Goal: Task Accomplishment & Management: Use online tool/utility

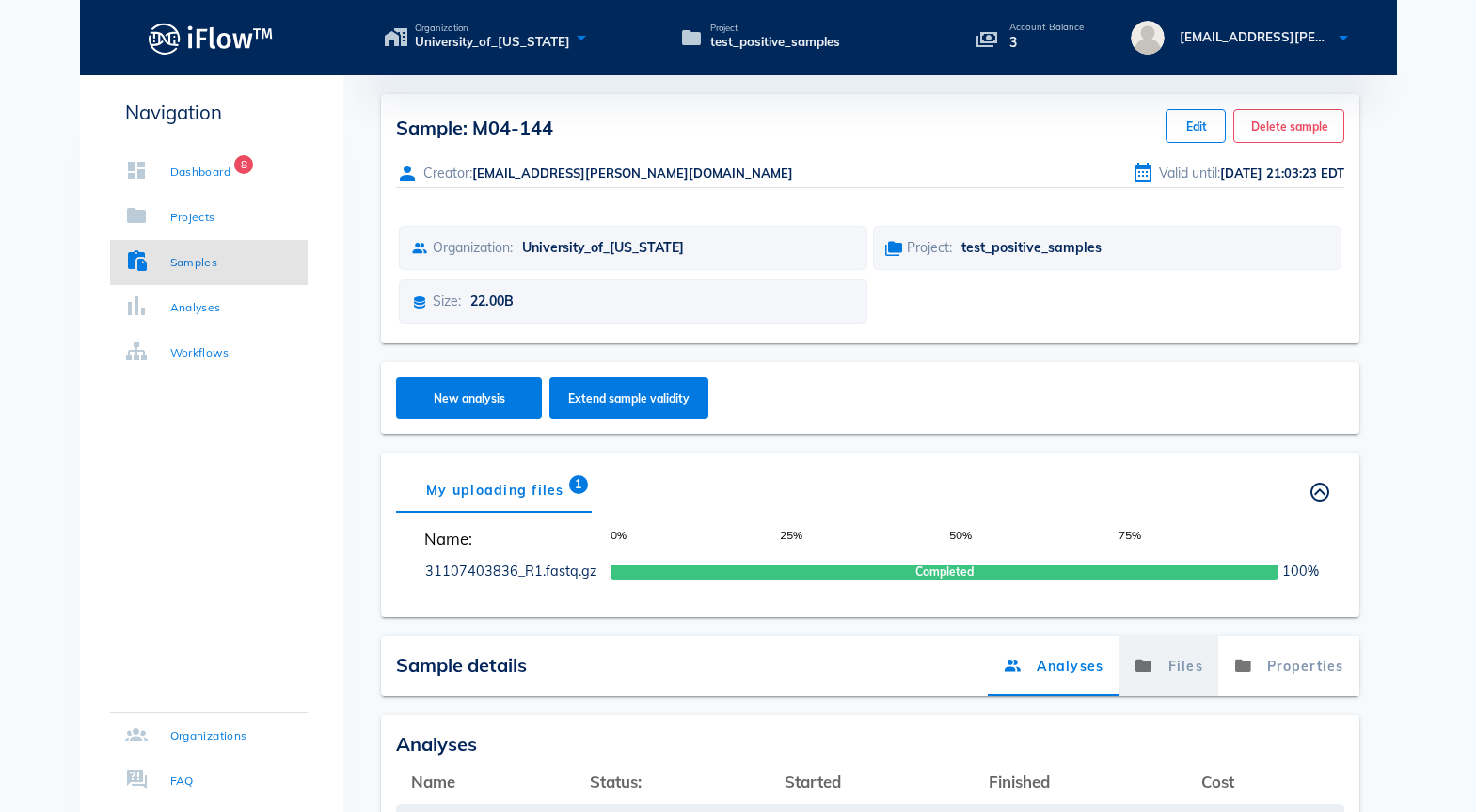
click at [1183, 663] on link "Files" at bounding box center [1168, 666] width 100 height 61
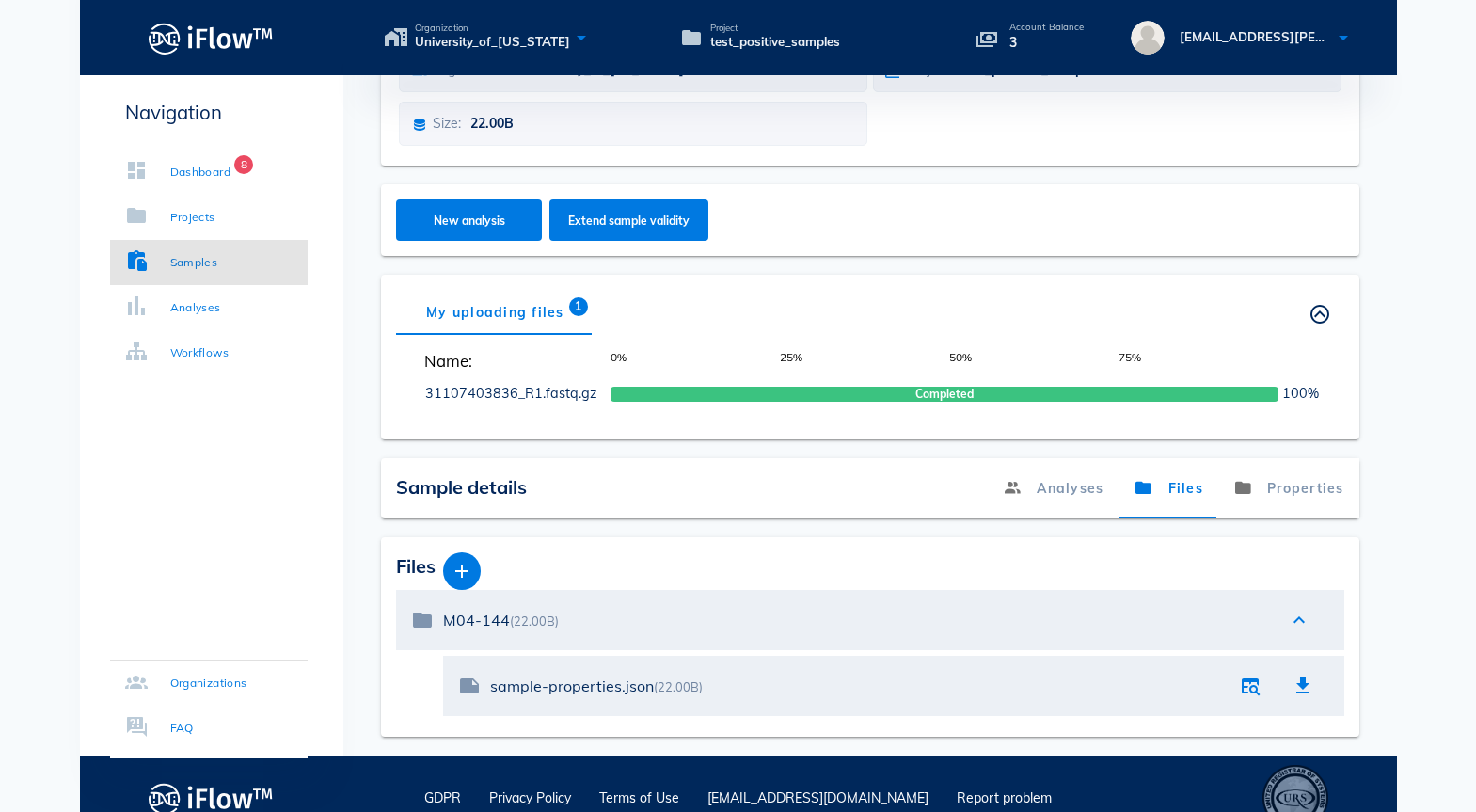
scroll to position [174, 0]
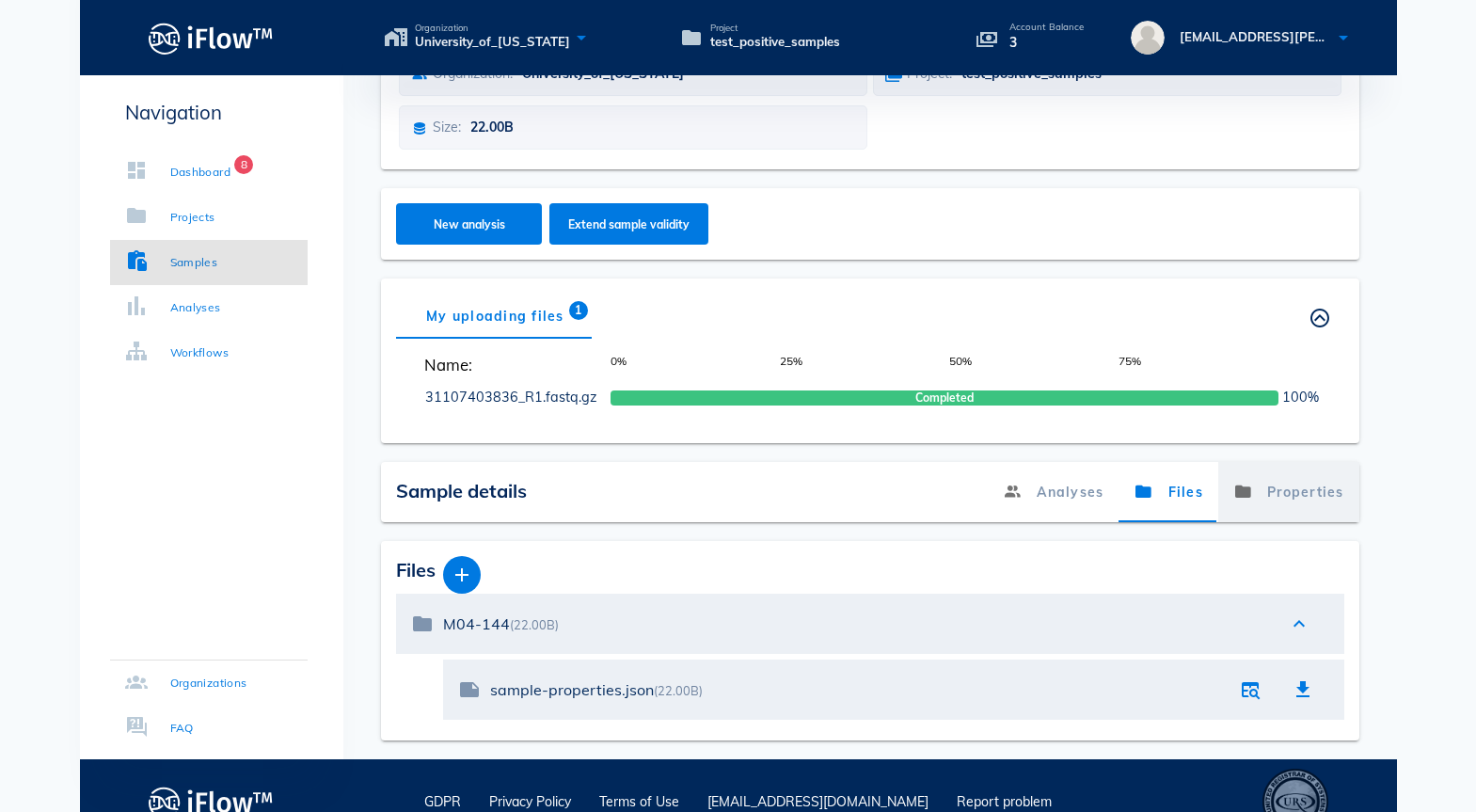
click at [1321, 488] on link "Properties" at bounding box center [1288, 492] width 141 height 61
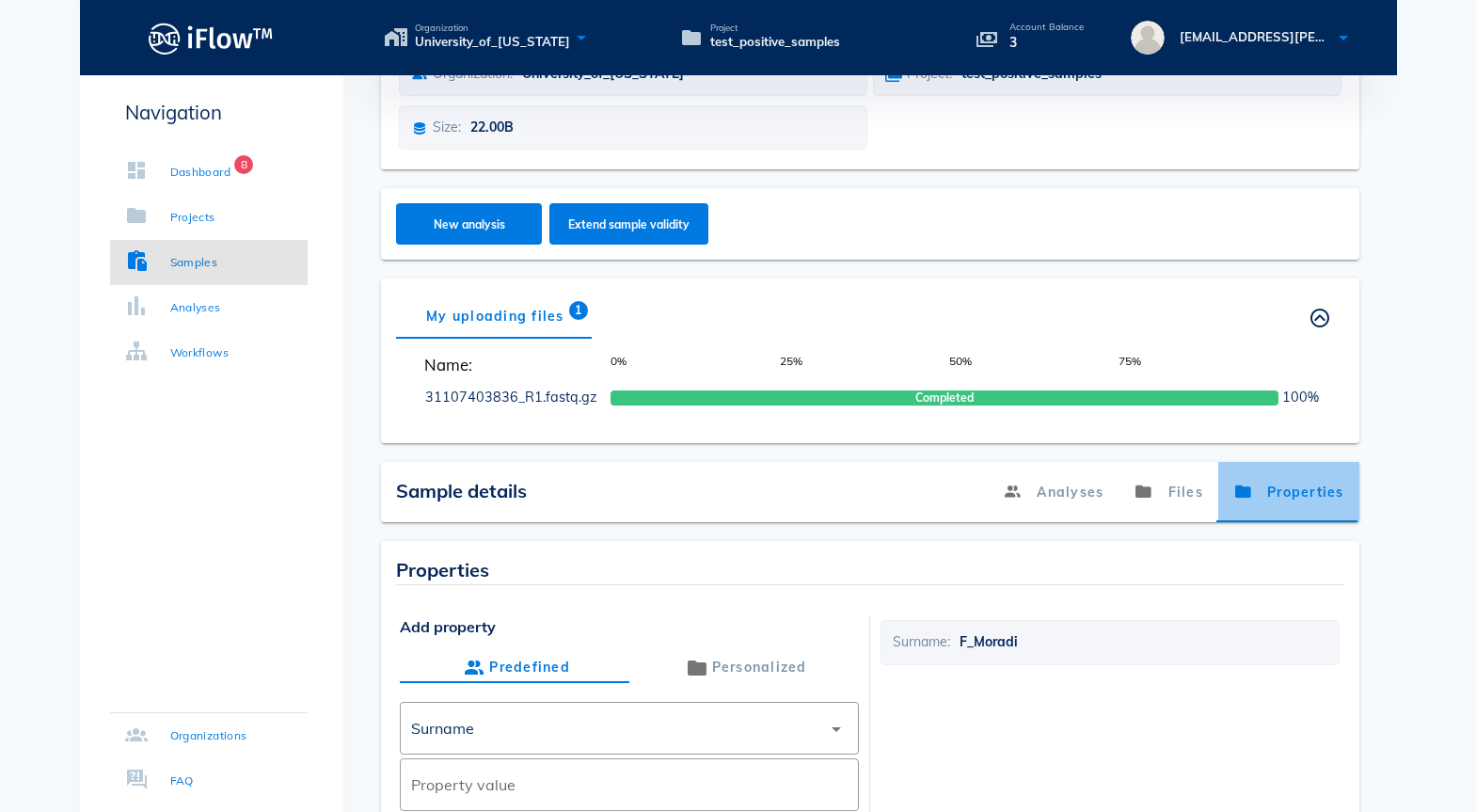
click at [1289, 503] on link "Properties" at bounding box center [1288, 492] width 141 height 61
click at [1155, 488] on link "Files" at bounding box center [1168, 492] width 100 height 61
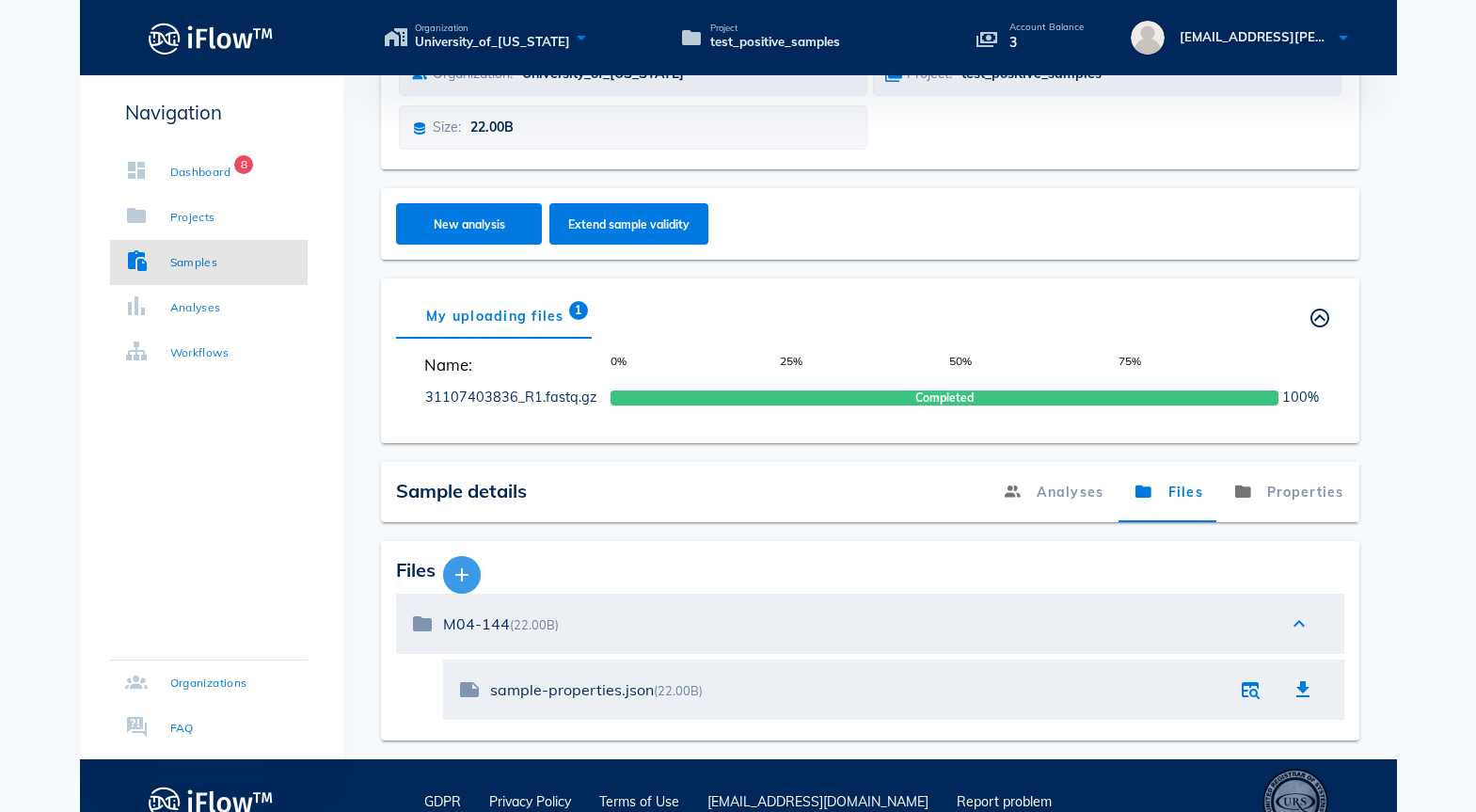
click at [460, 569] on icon "button" at bounding box center [461, 574] width 22 height 22
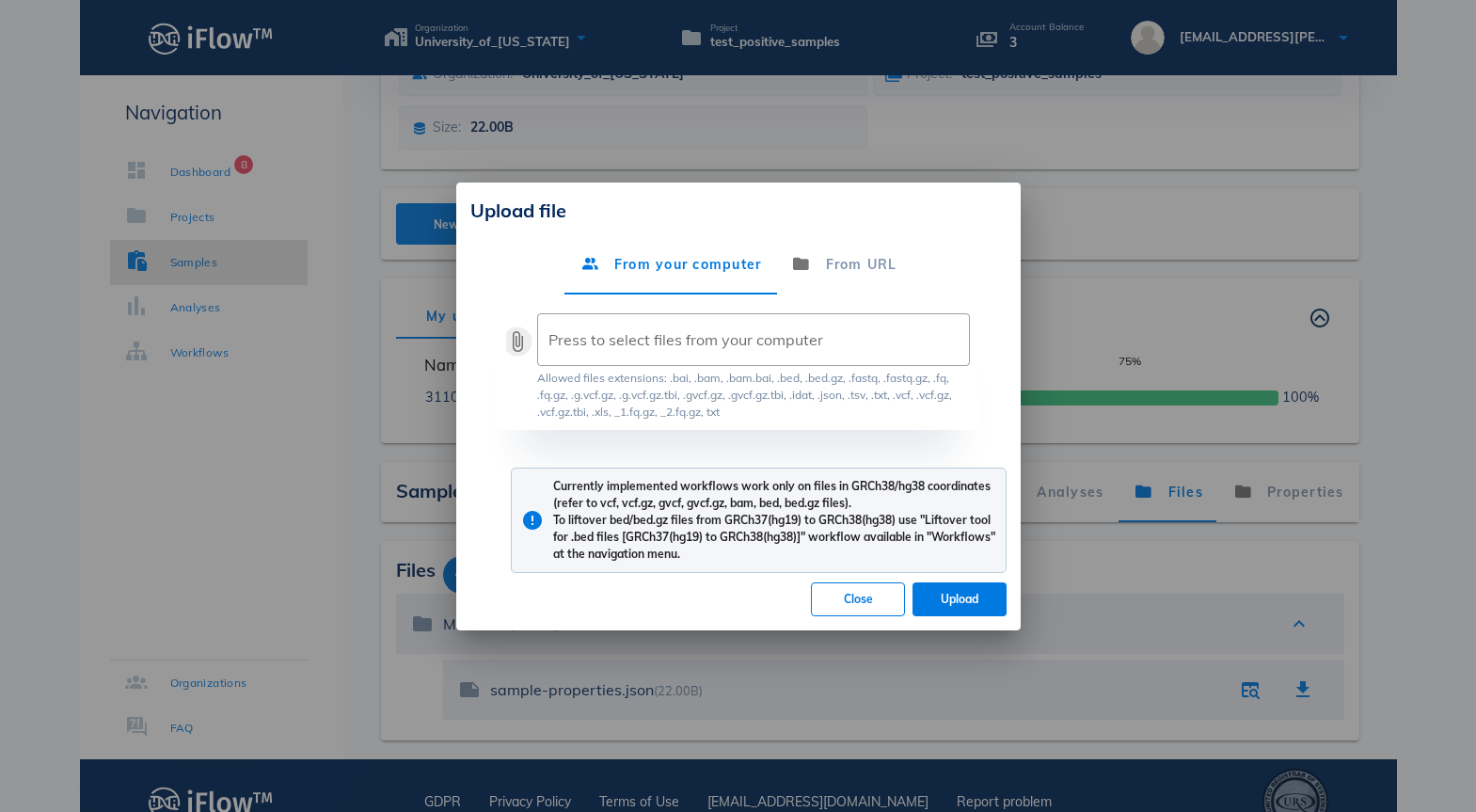
click at [522, 345] on button "attach_file" at bounding box center [517, 341] width 22 height 22
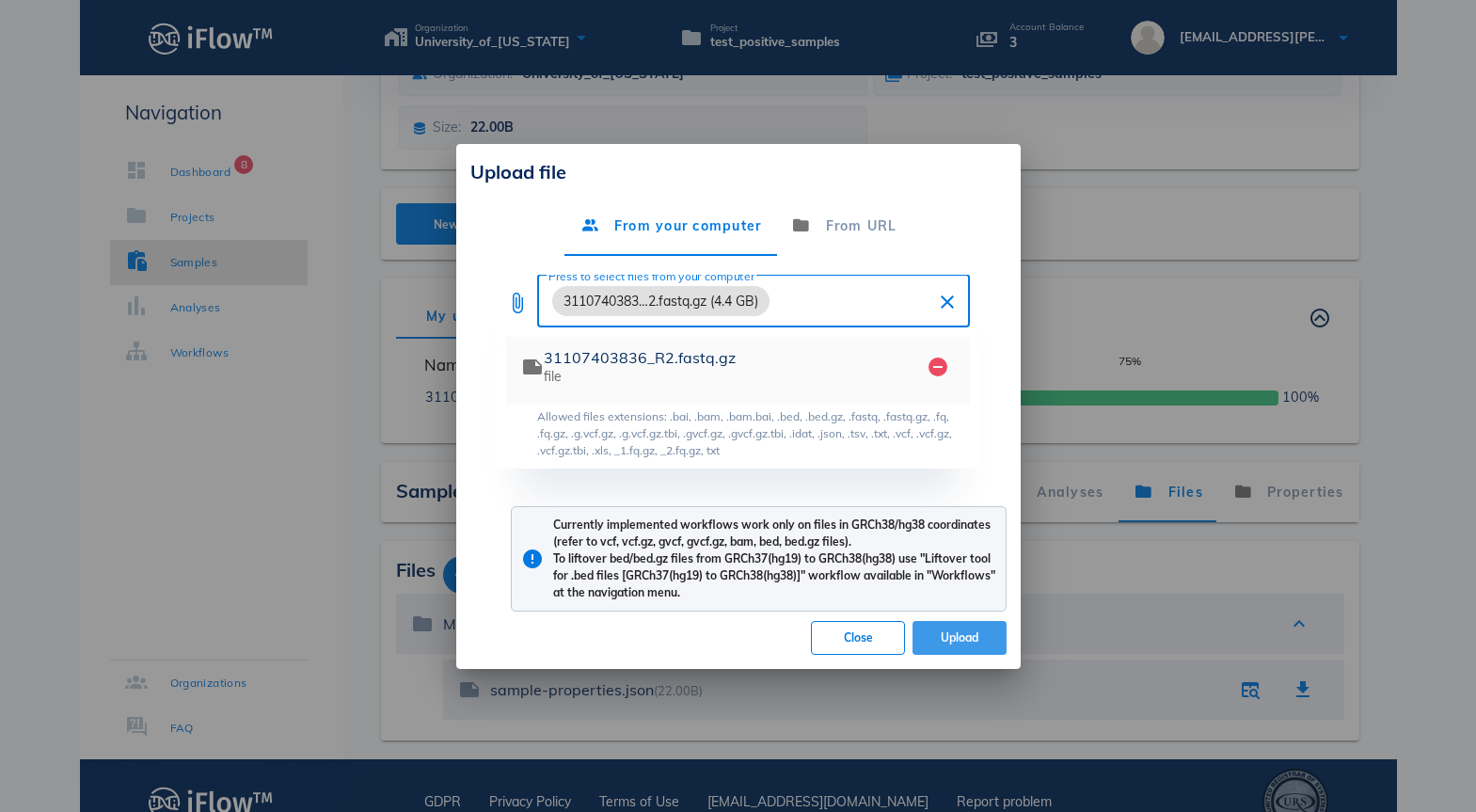
click at [952, 632] on span "Upload" at bounding box center [959, 637] width 64 height 14
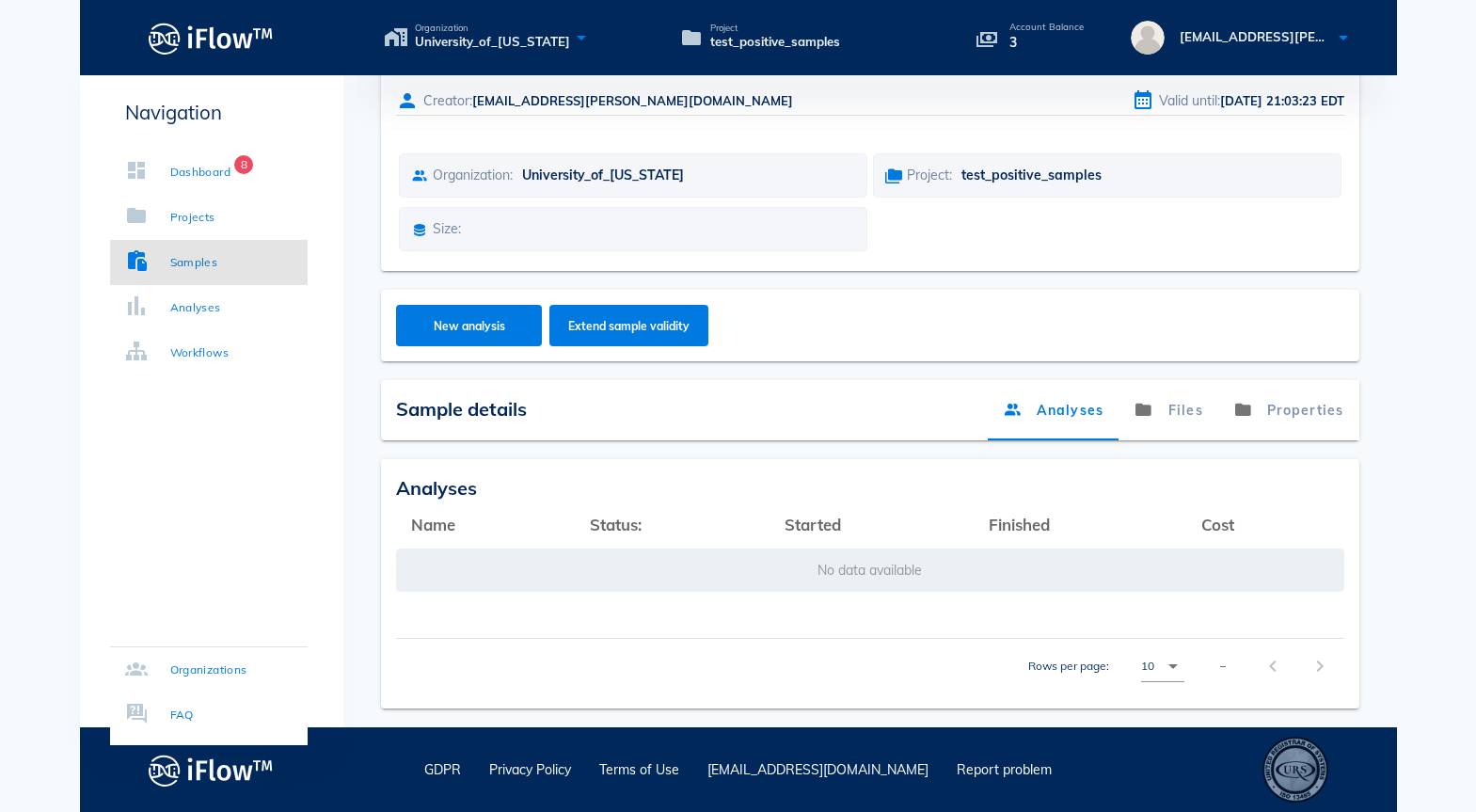
scroll to position [72, 0]
click at [171, 274] on link "Samples" at bounding box center [209, 262] width 198 height 45
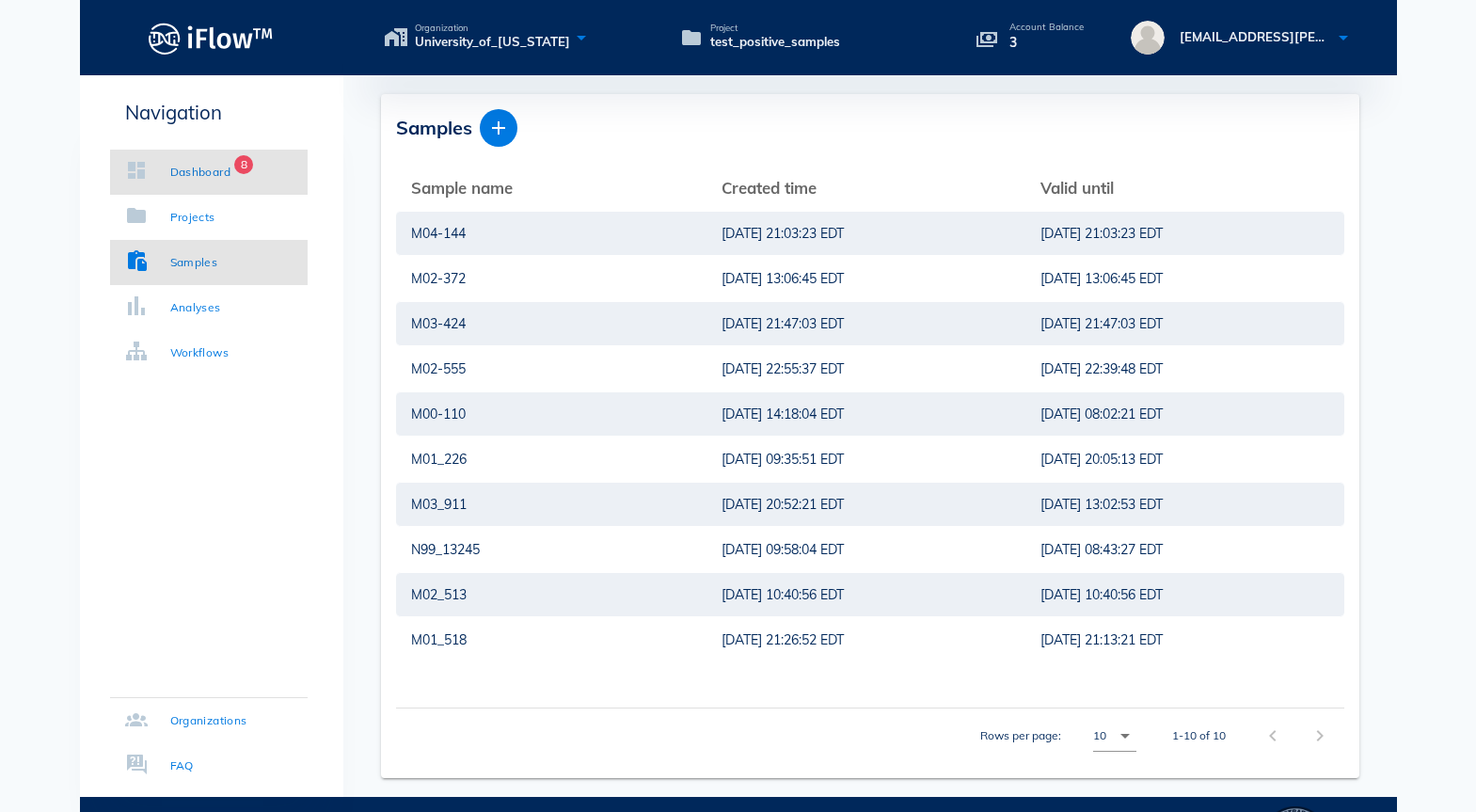
click at [164, 178] on div "Dashboard 8" at bounding box center [178, 172] width 107 height 19
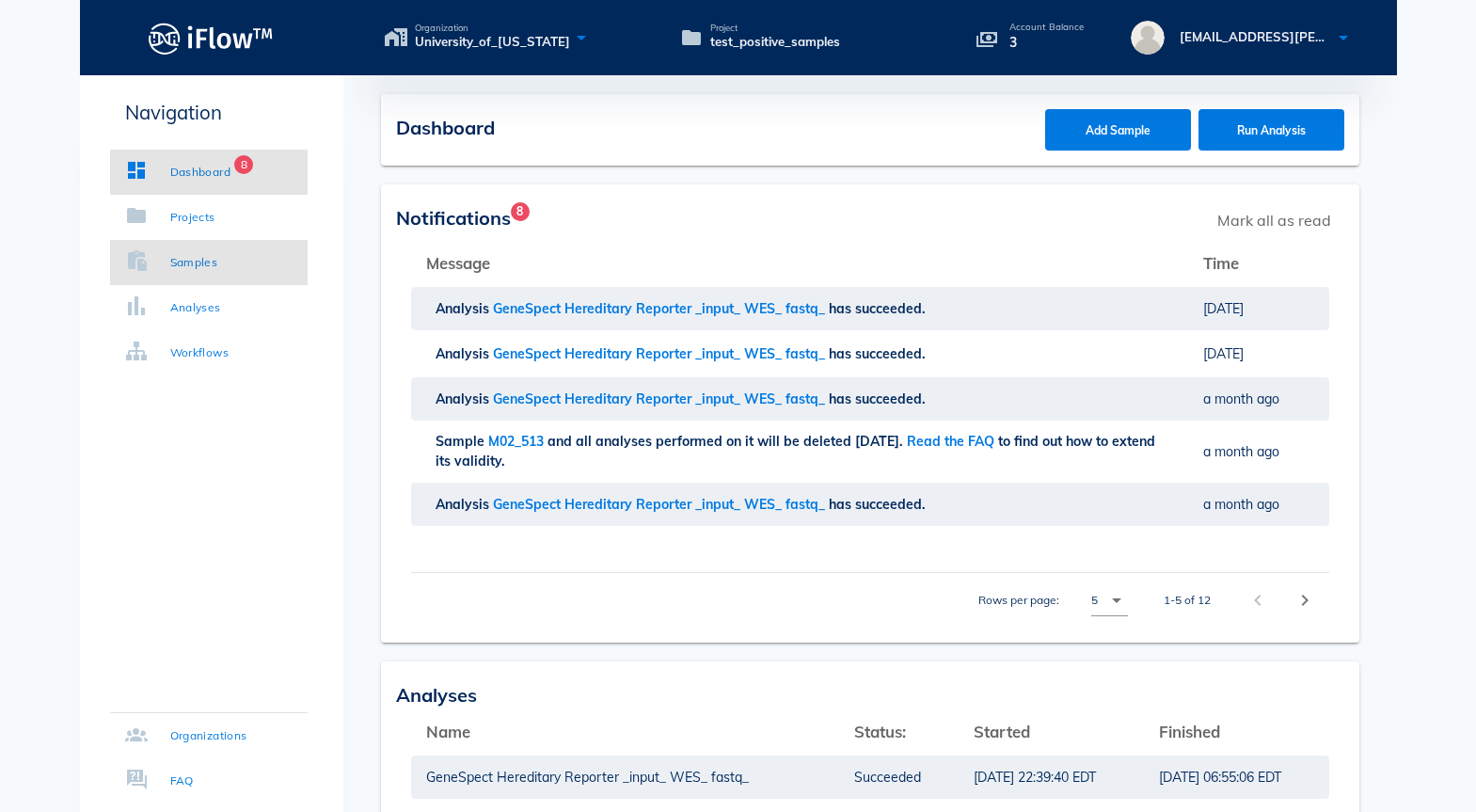
click at [182, 265] on div "Samples" at bounding box center [194, 262] width 48 height 19
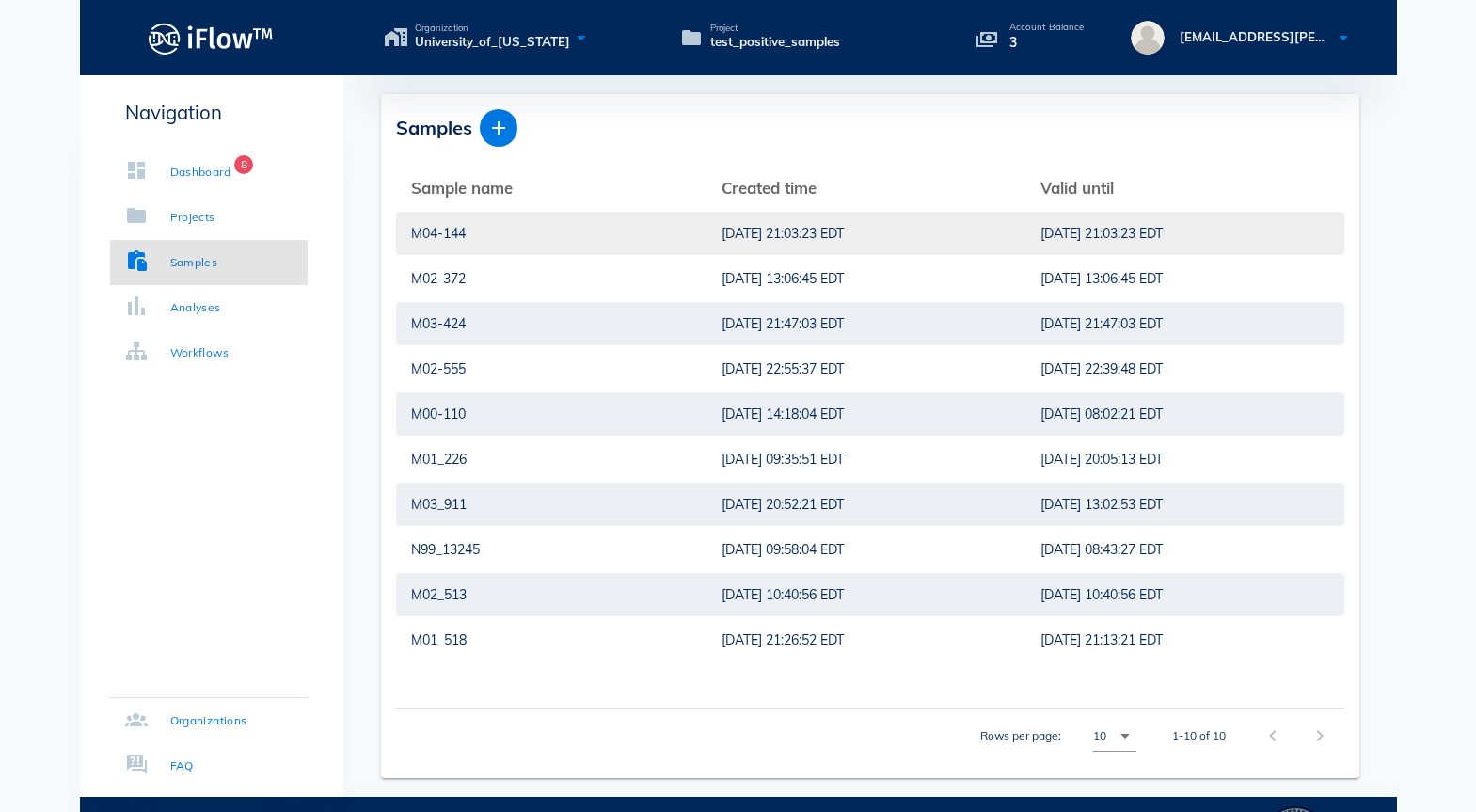
click at [773, 234] on div "9/20/2025, 21:03:23 EDT" at bounding box center [866, 233] width 288 height 43
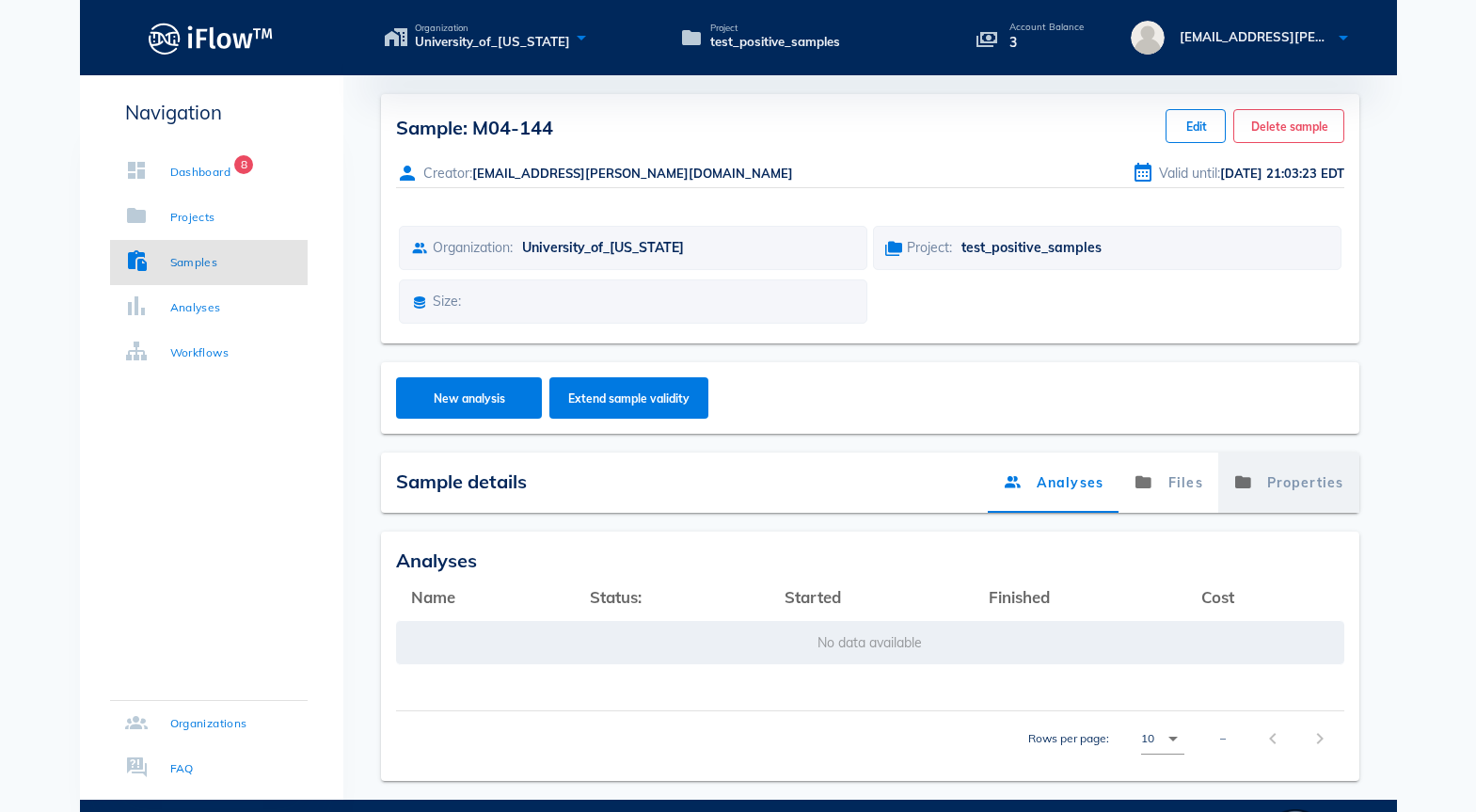
click at [1290, 462] on link "Properties" at bounding box center [1288, 482] width 141 height 61
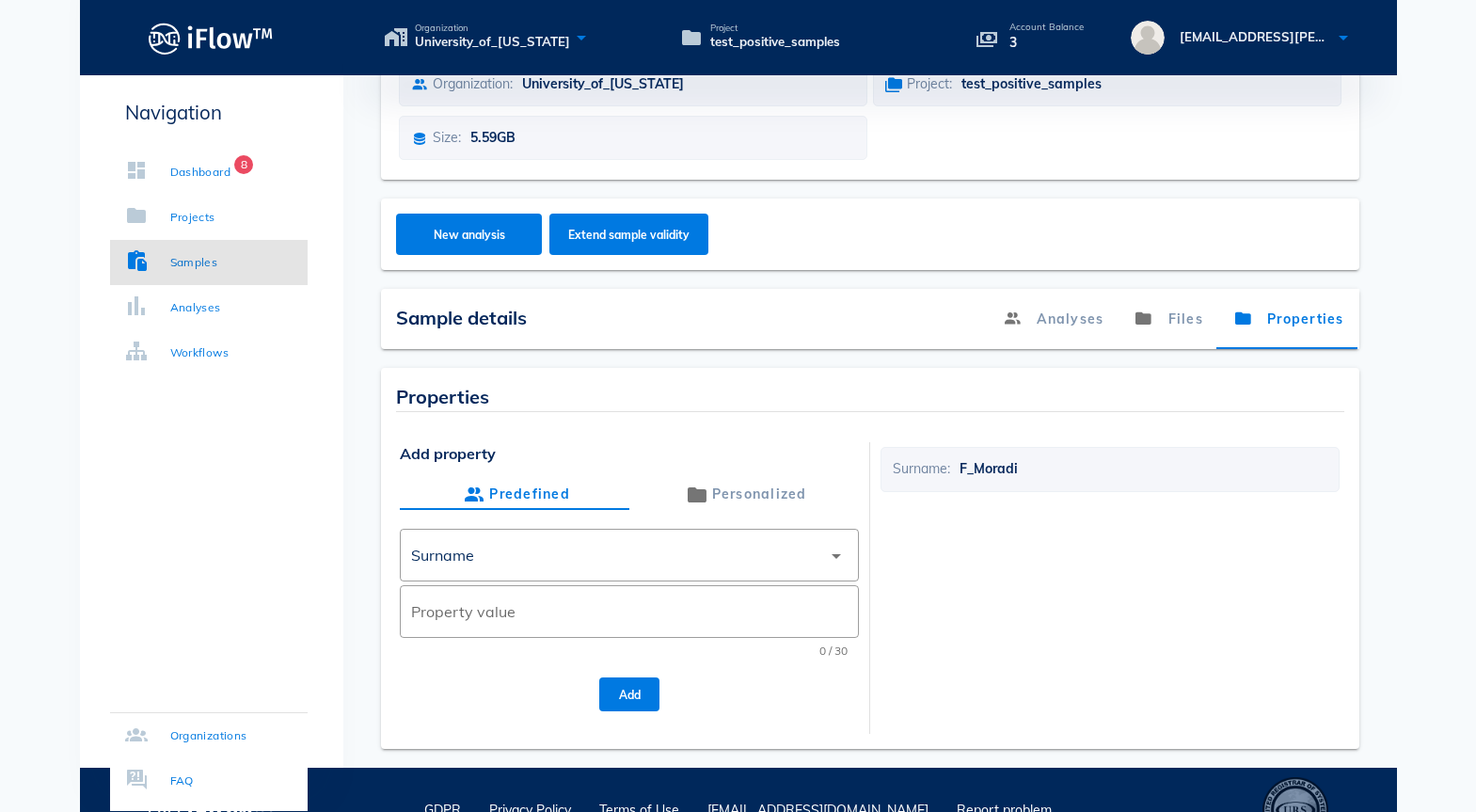
scroll to position [204, 0]
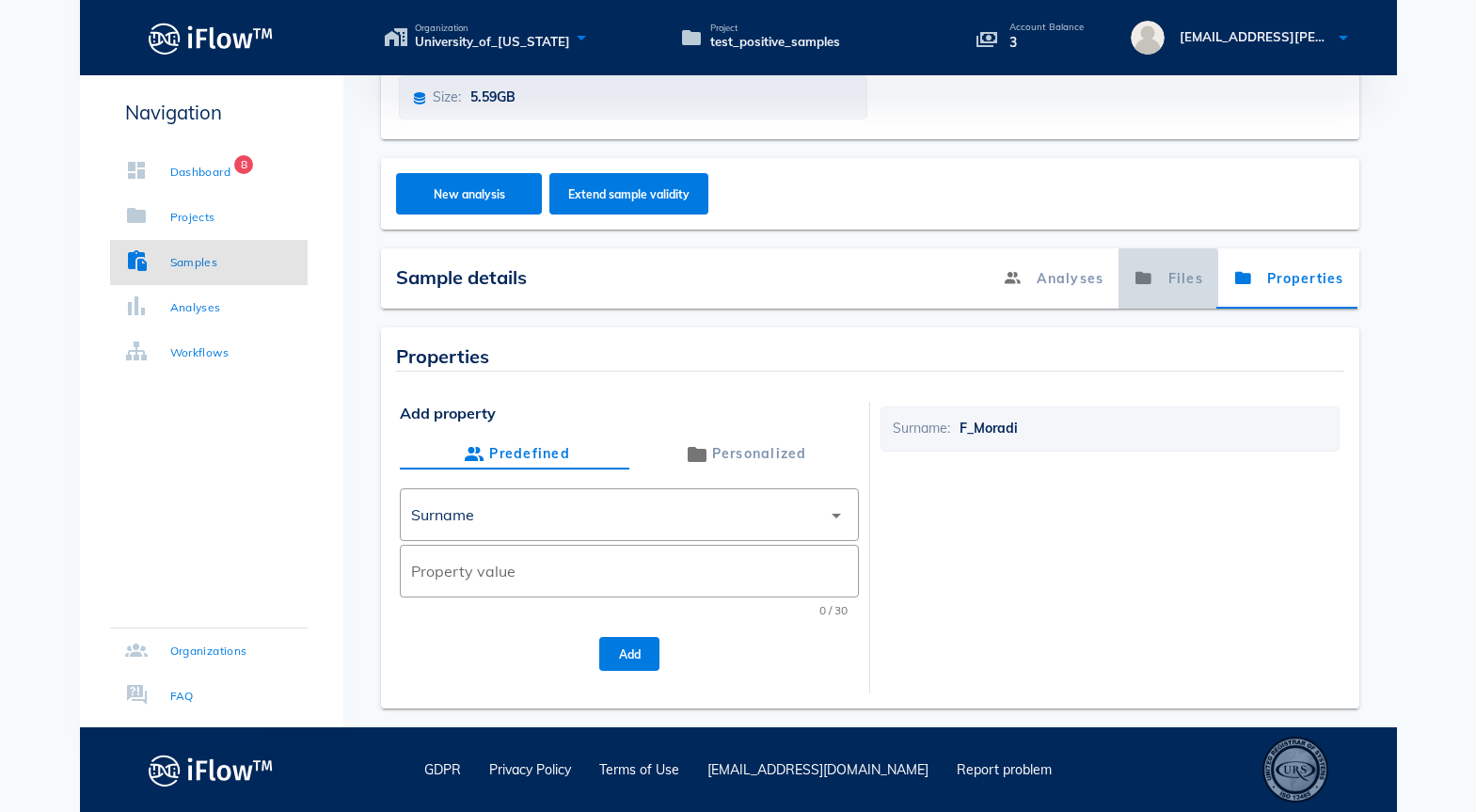
click at [1178, 288] on link "Files" at bounding box center [1168, 278] width 100 height 61
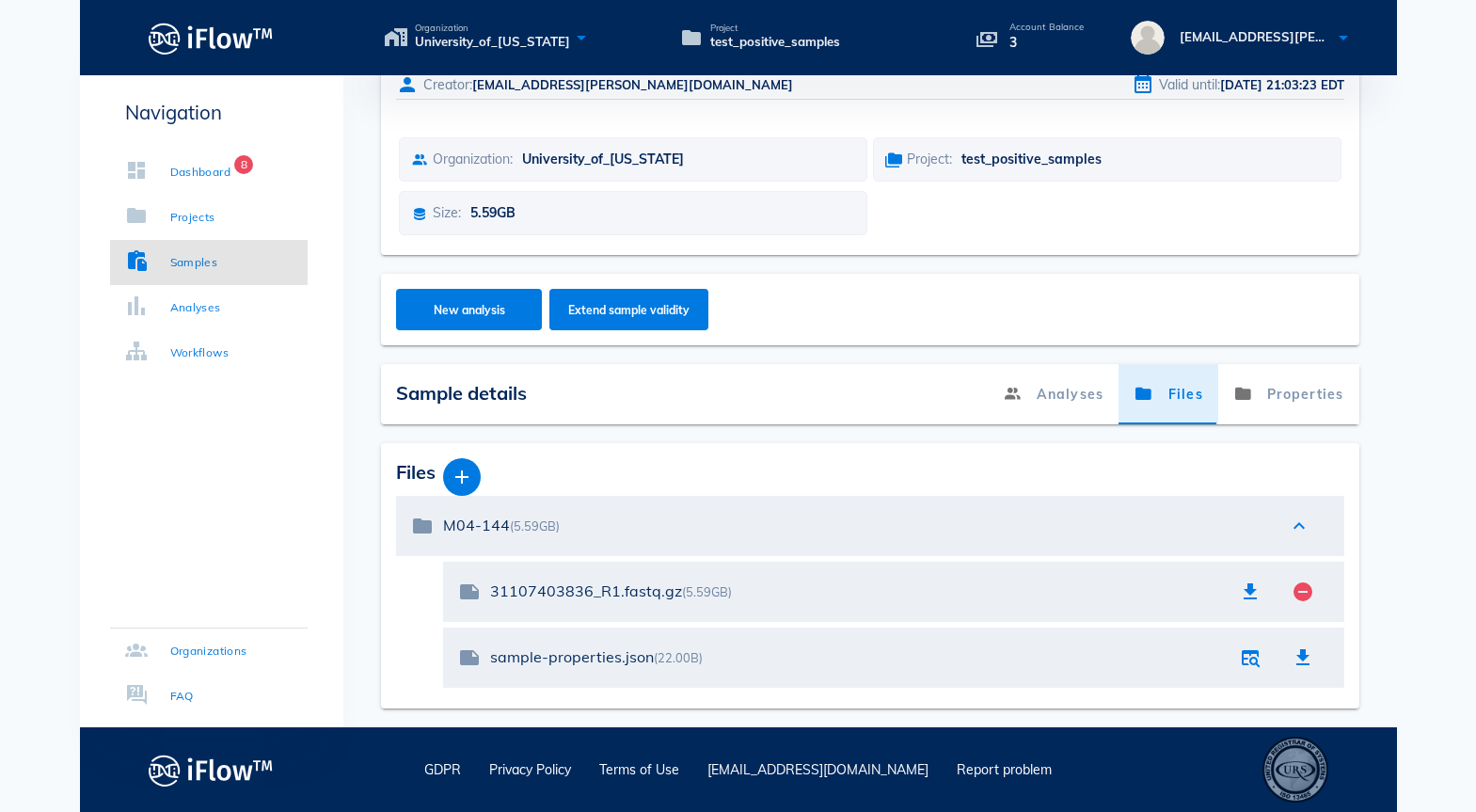
scroll to position [88, 0]
click at [470, 477] on icon "button" at bounding box center [461, 476] width 22 height 22
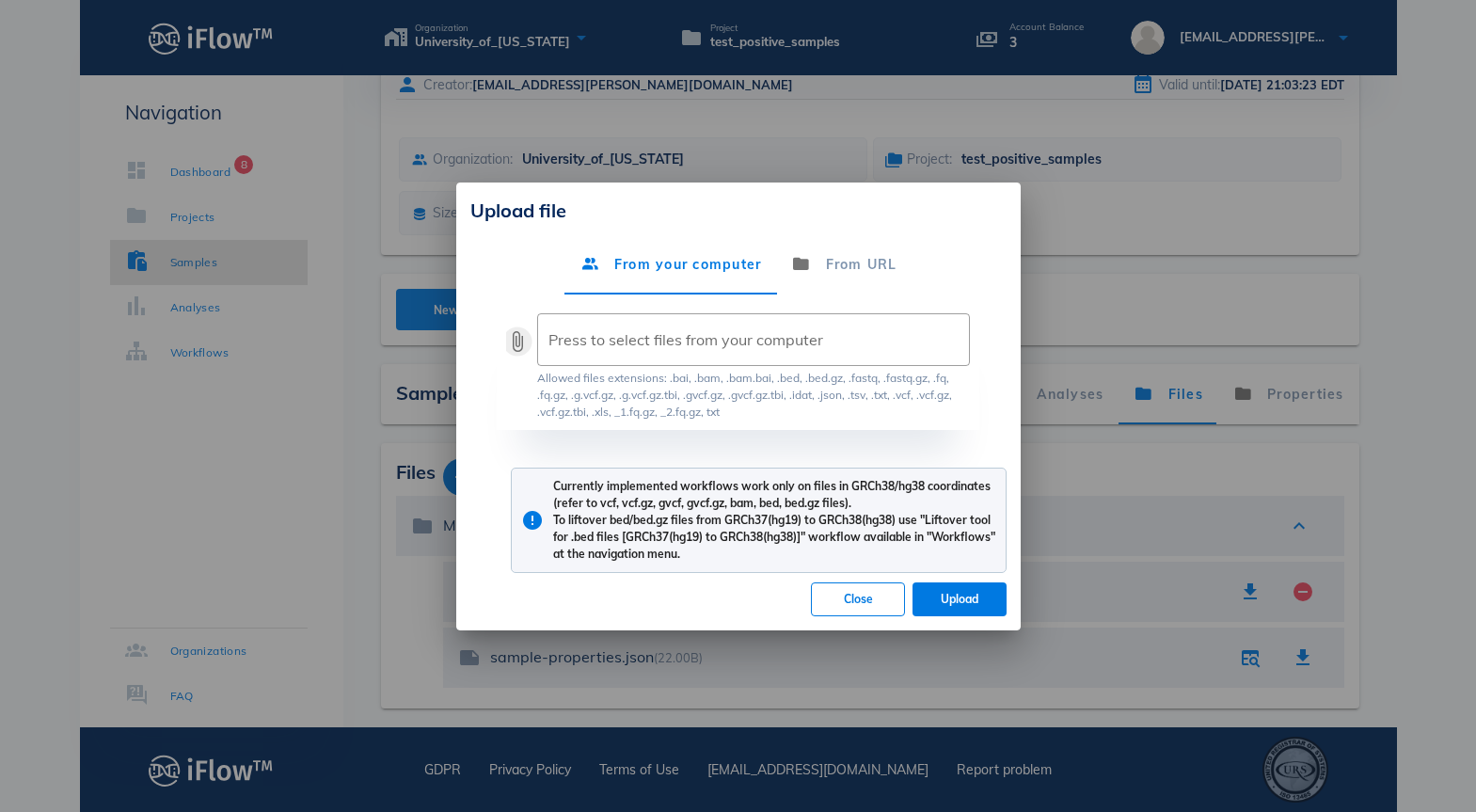
click at [515, 337] on button "attach_file" at bounding box center [517, 341] width 22 height 22
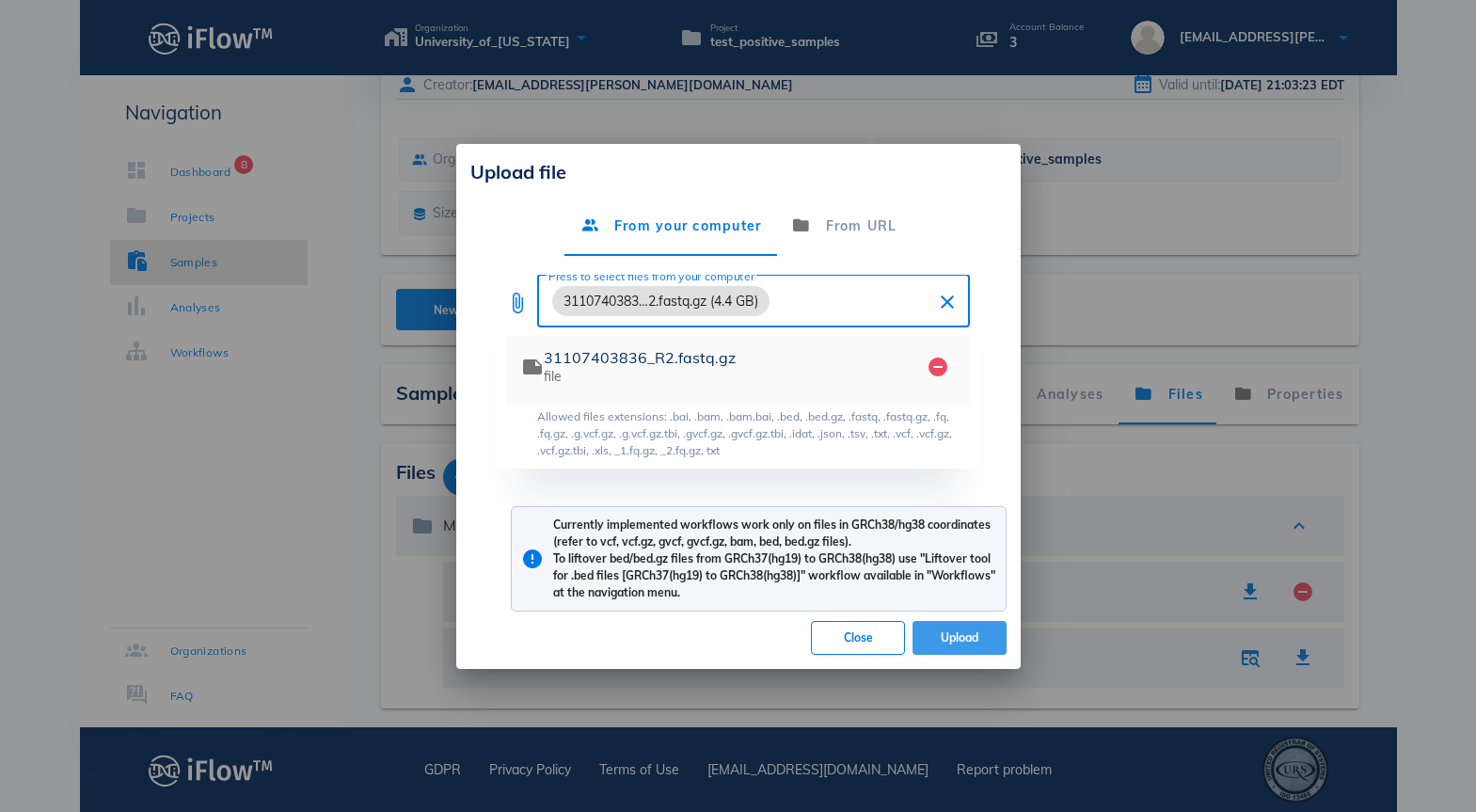
click at [965, 645] on button "Upload" at bounding box center [959, 637] width 94 height 34
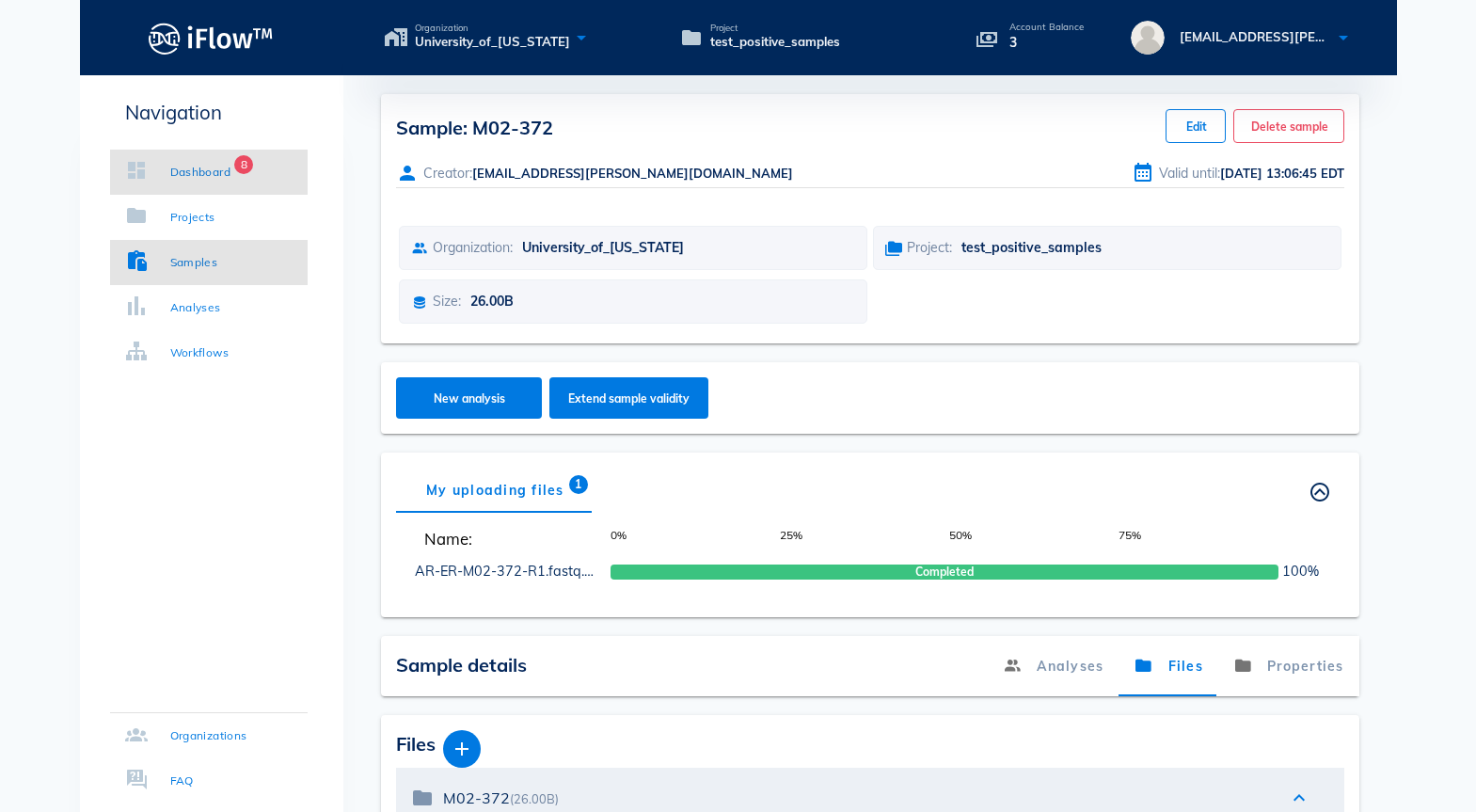
click at [178, 175] on div "Dashboard" at bounding box center [201, 172] width 62 height 19
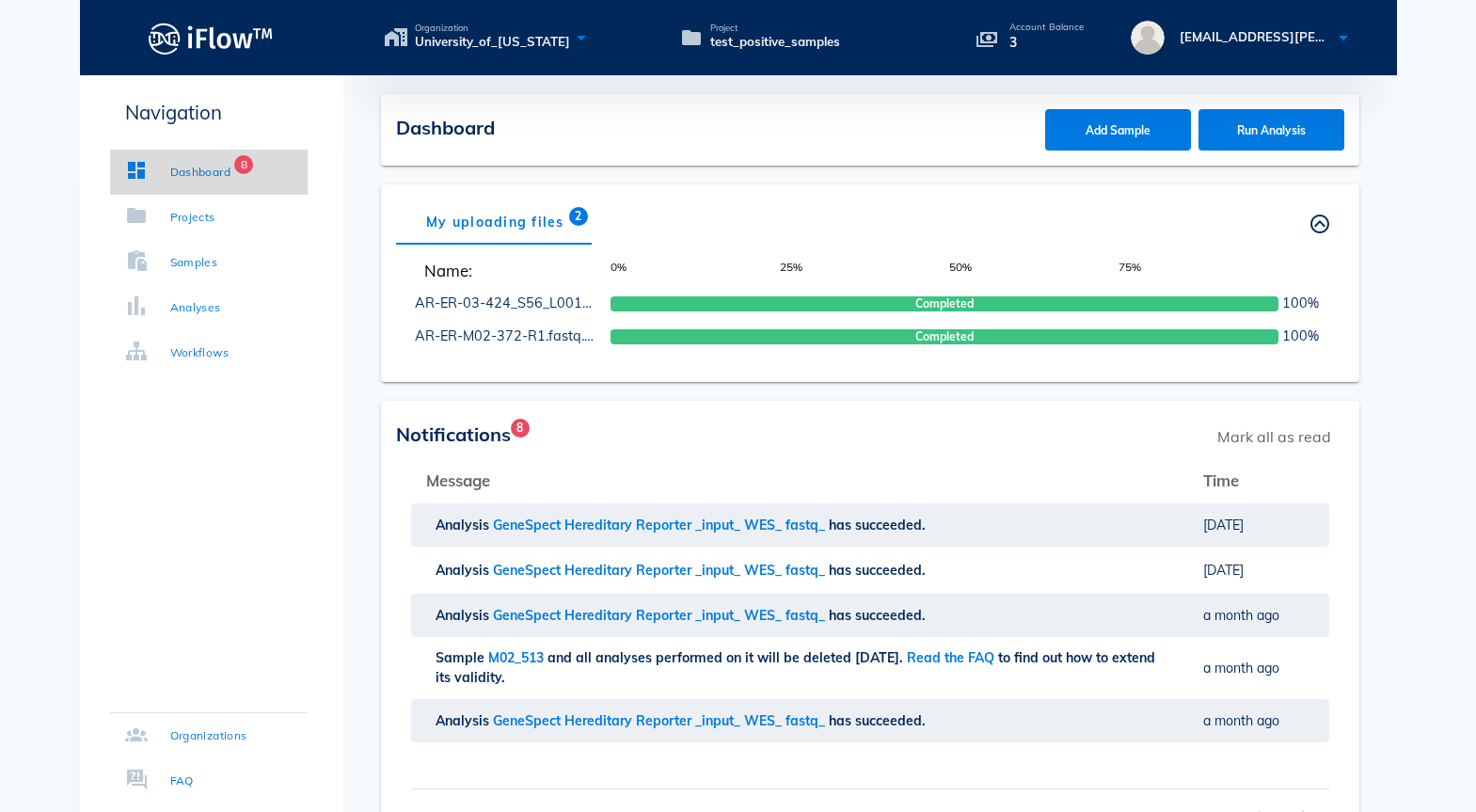
click at [222, 181] on link "Dashboard 8" at bounding box center [209, 172] width 198 height 45
click at [211, 271] on div "Samples" at bounding box center [194, 262] width 48 height 19
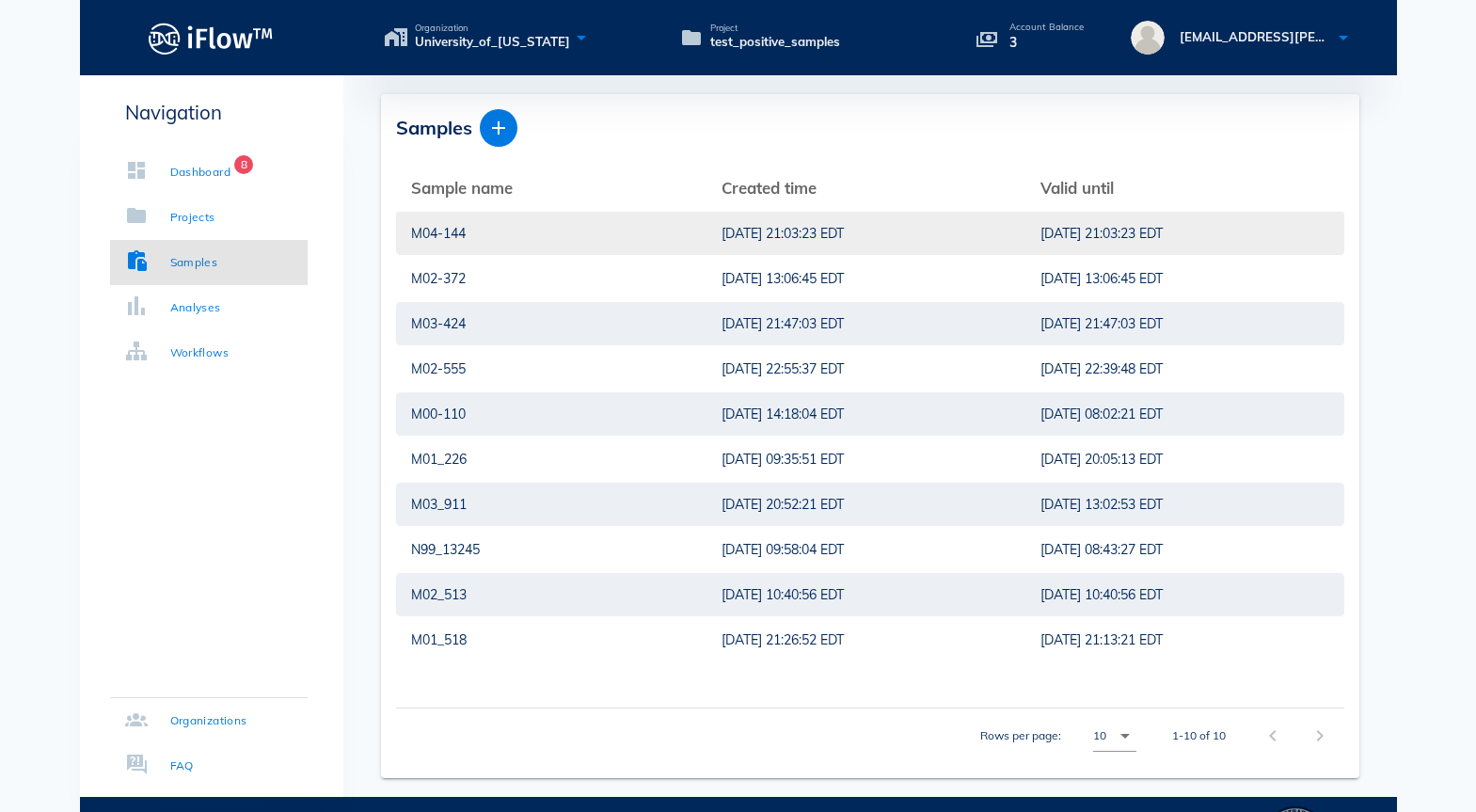
click at [436, 229] on div "M04-144" at bounding box center [552, 233] width 281 height 43
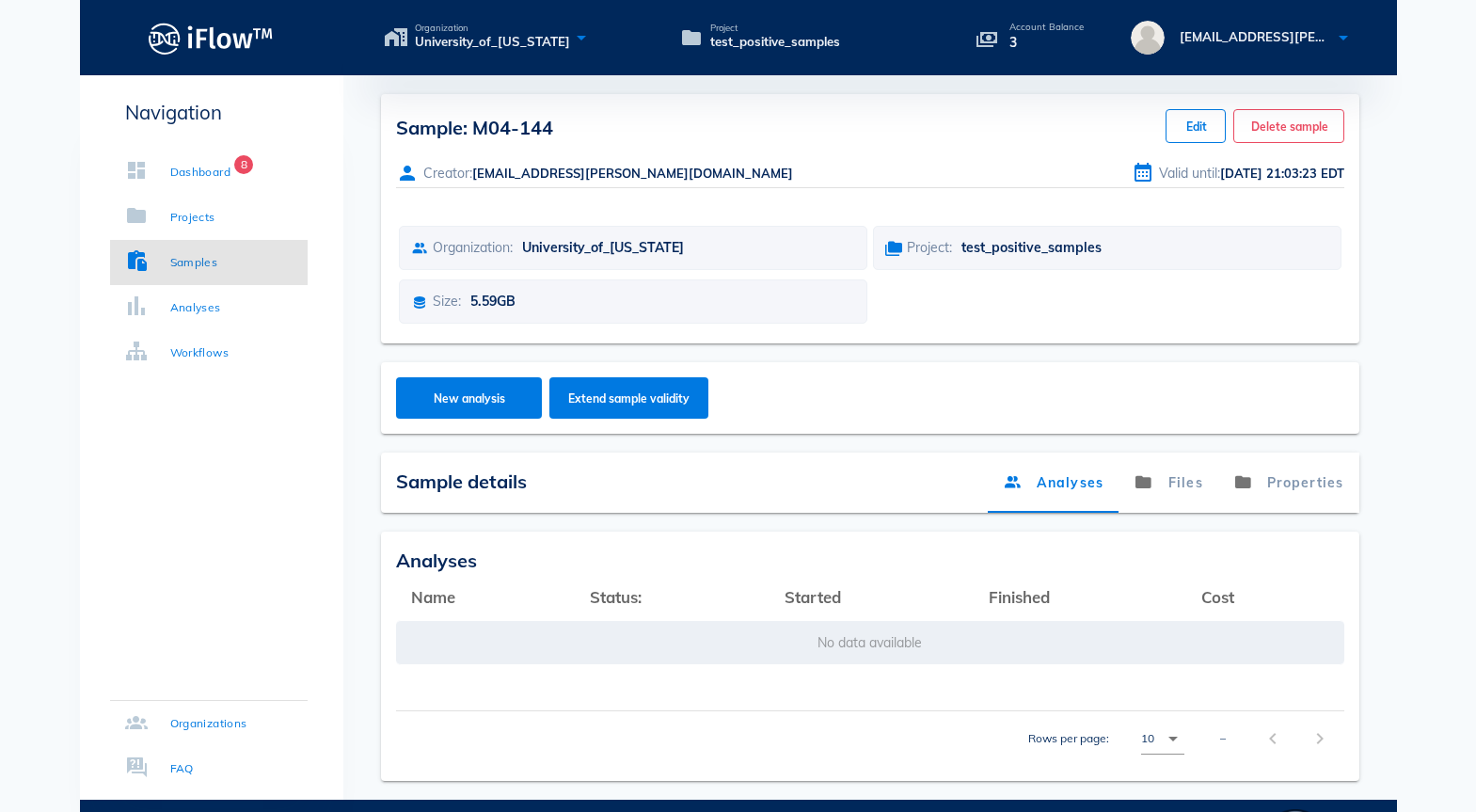
scroll to position [72, 0]
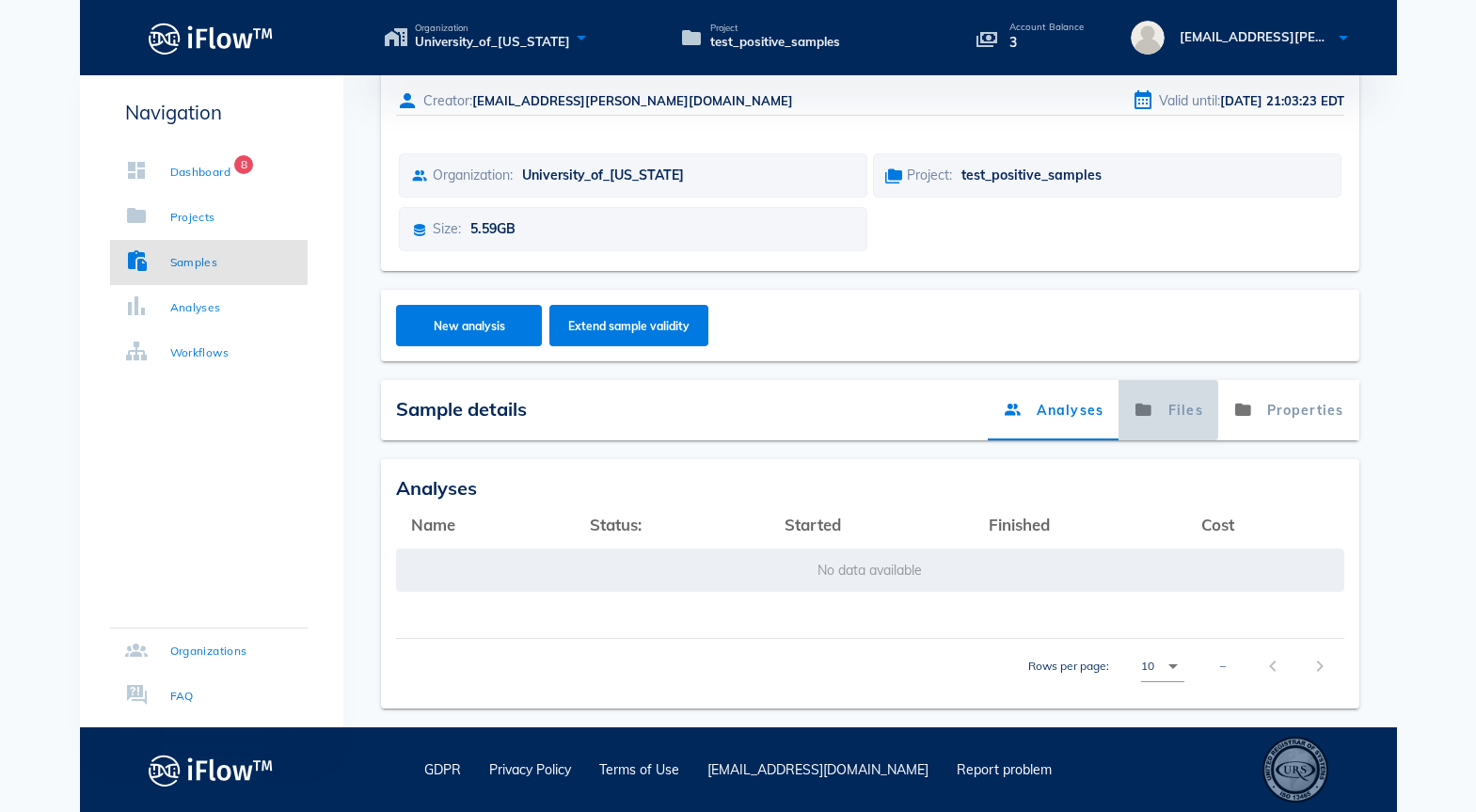
click at [1163, 427] on link "Files" at bounding box center [1168, 409] width 100 height 61
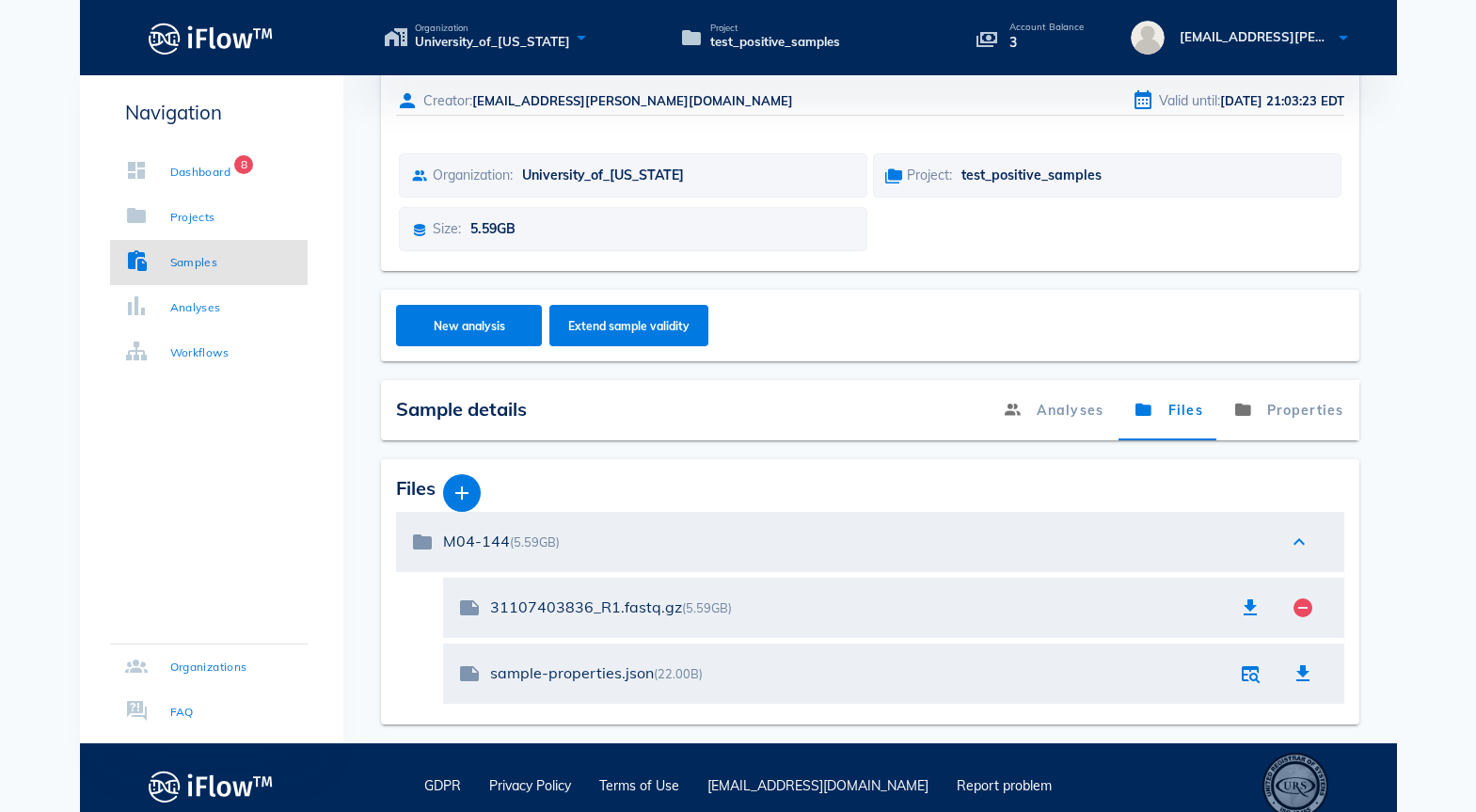
scroll to position [88, 0]
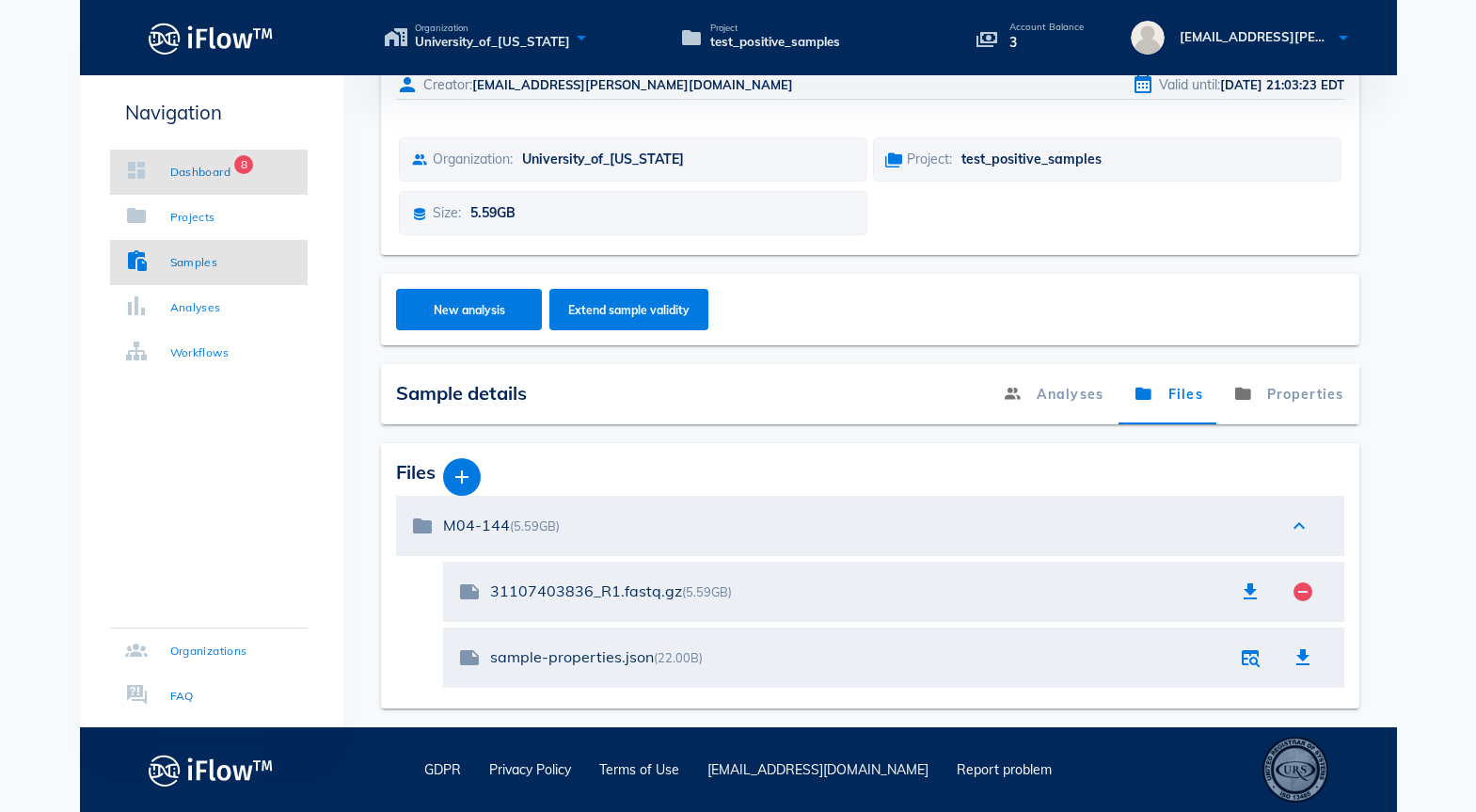
click at [220, 168] on div "Dashboard" at bounding box center [201, 172] width 62 height 19
